Goal: Information Seeking & Learning: Find specific page/section

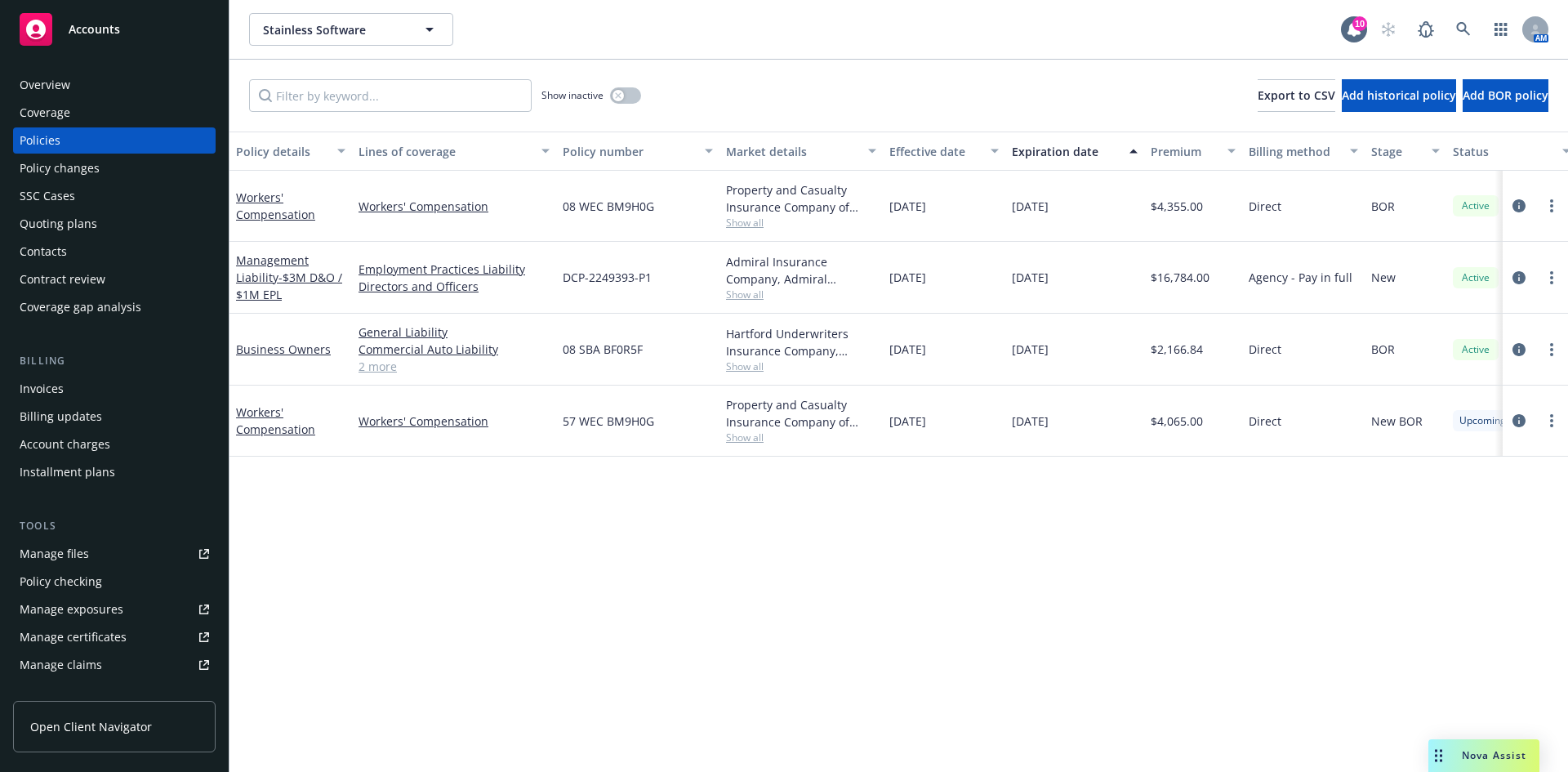
click at [134, 89] on div "Overview" at bounding box center [114, 84] width 190 height 26
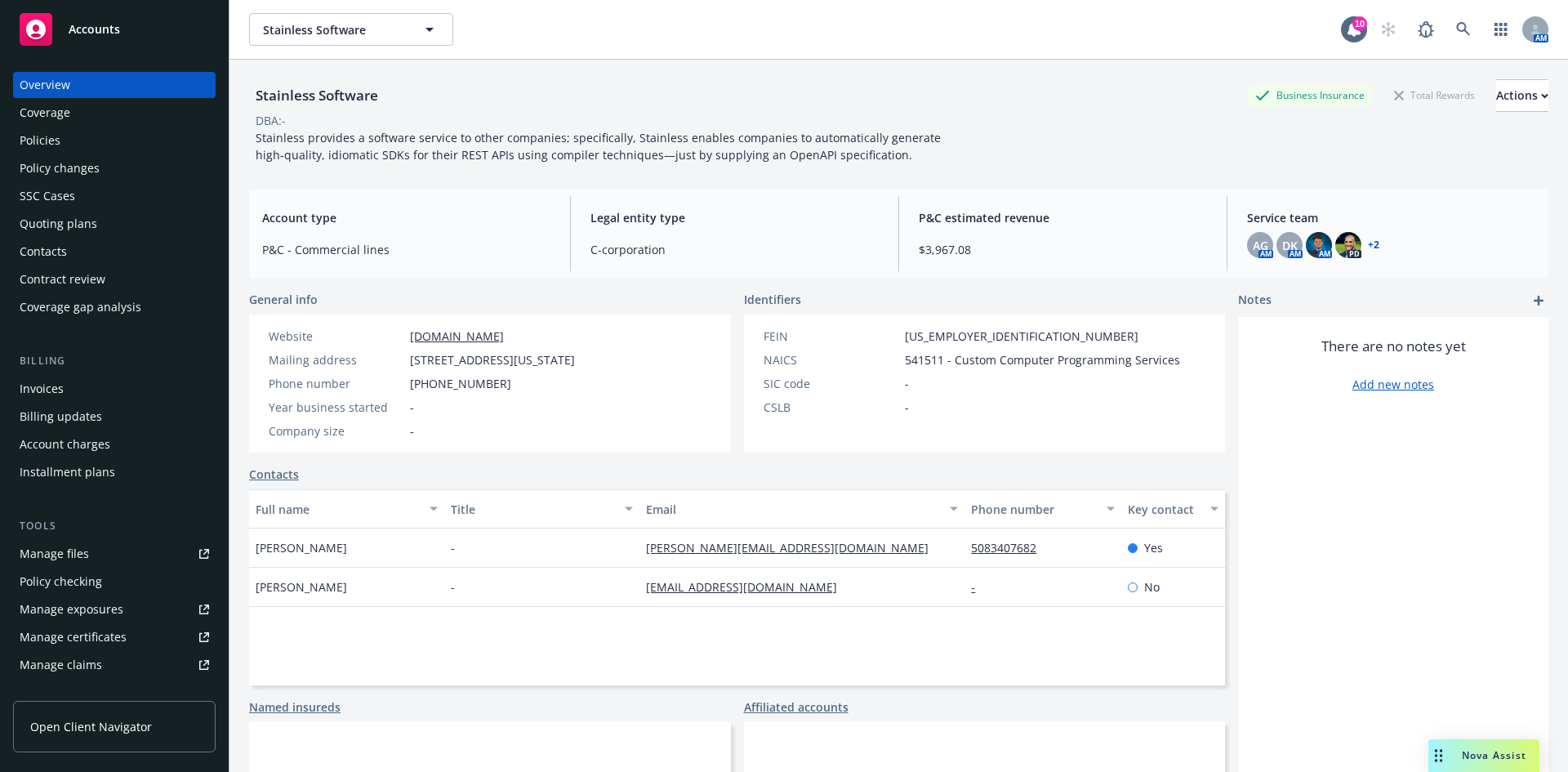
click at [149, 137] on div "Policies" at bounding box center [114, 140] width 190 height 26
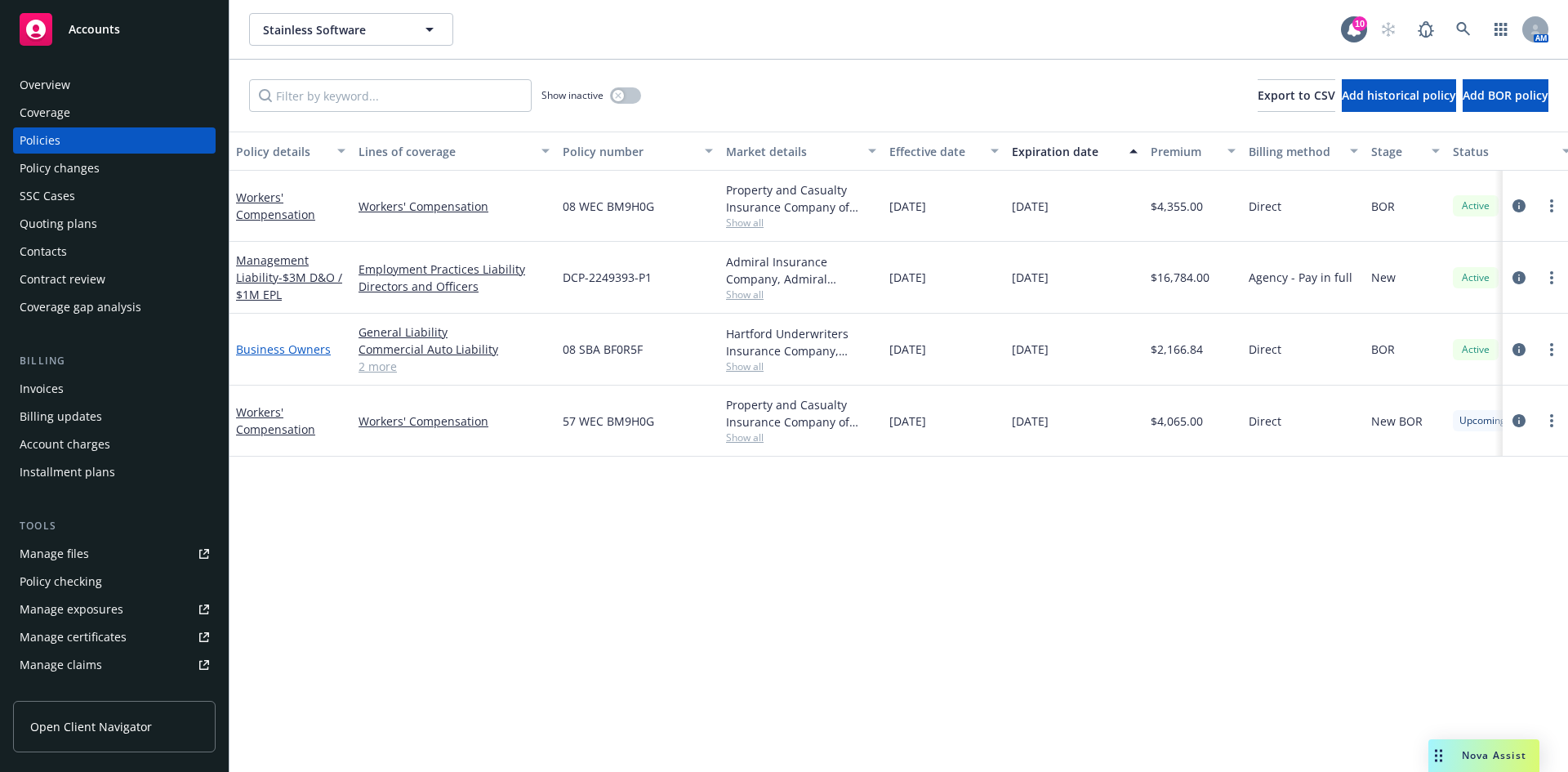
click at [322, 349] on link "Business Owners" at bounding box center [282, 349] width 94 height 15
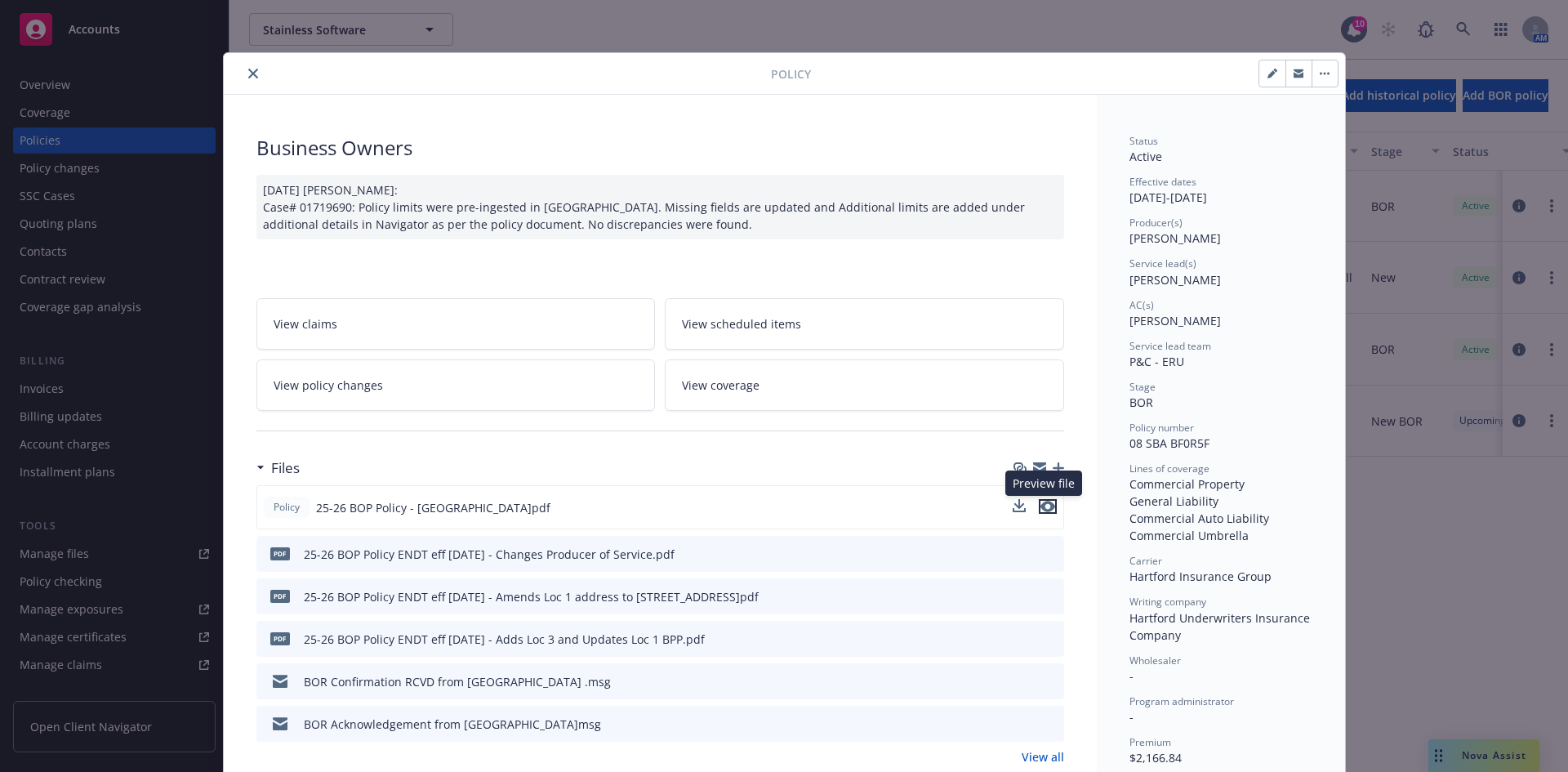
click at [1046, 508] on icon "preview file" at bounding box center [1047, 507] width 14 height 11
click at [1042, 595] on icon "preview file" at bounding box center [1048, 595] width 14 height 11
